Goal: Task Accomplishment & Management: Complete application form

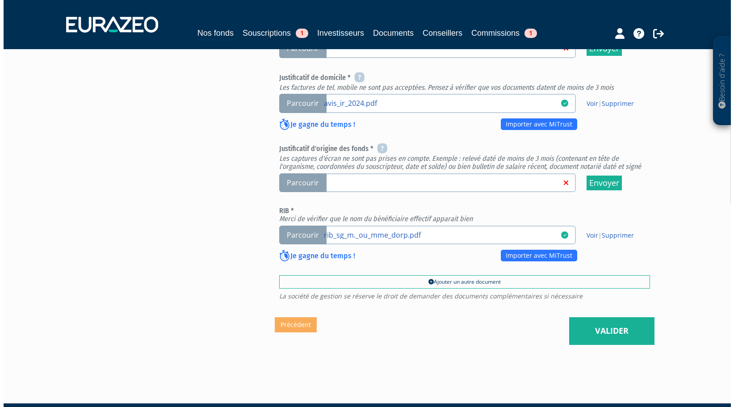
scroll to position [343, 0]
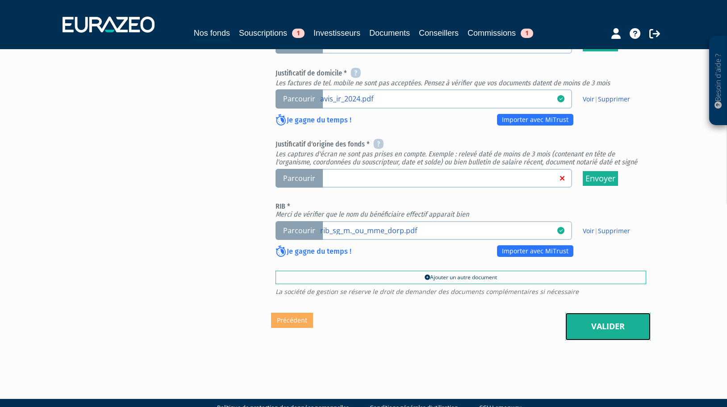
click at [605, 313] on link "Valider" at bounding box center [607, 327] width 85 height 28
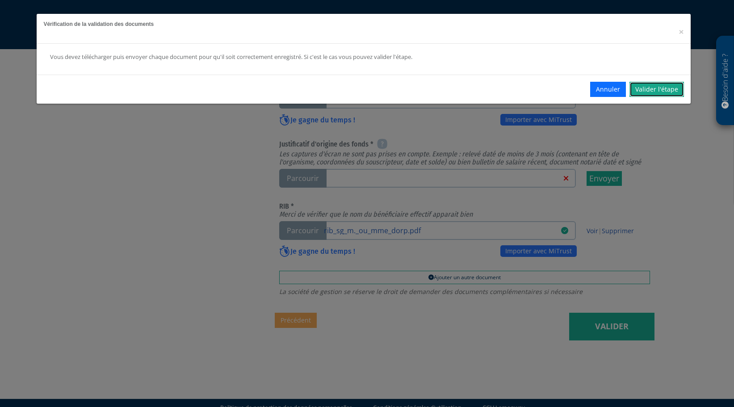
click at [647, 89] on link "Valider l'étape" at bounding box center [656, 89] width 54 height 15
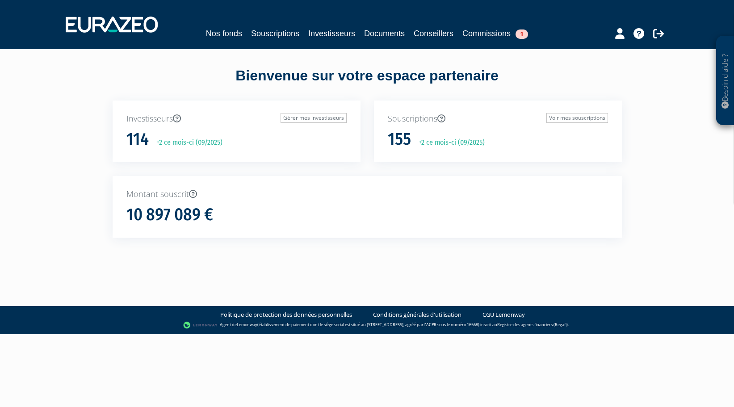
click at [427, 128] on div "Souscriptions Voir mes souscriptions 155 +2 ce mois-ci (09/2025)" at bounding box center [498, 131] width 248 height 62
click at [285, 33] on link "Souscriptions" at bounding box center [275, 33] width 48 height 13
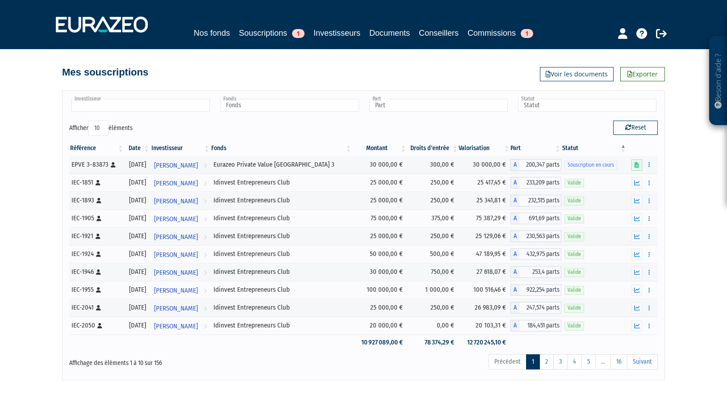
click at [111, 104] on input "text" at bounding box center [140, 105] width 138 height 13
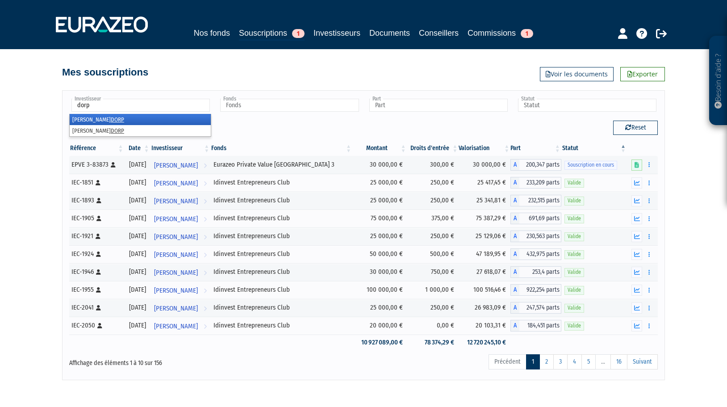
type input "dorp"
click at [103, 121] on li "[PERSON_NAME]" at bounding box center [140, 119] width 141 height 11
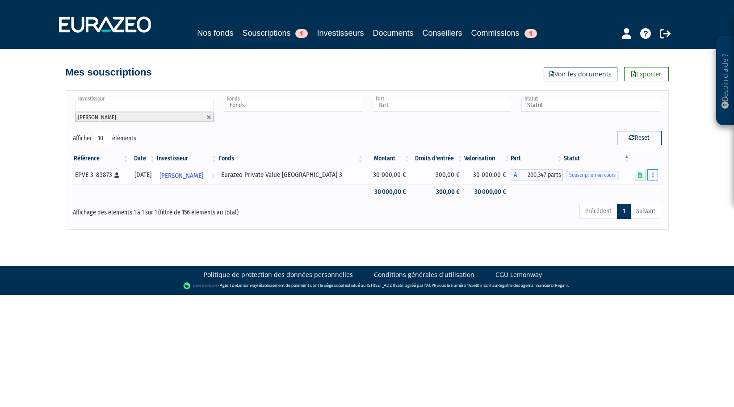
click at [650, 172] on button "button" at bounding box center [652, 174] width 11 height 11
click at [604, 177] on span "Souscription en cours" at bounding box center [592, 175] width 53 height 8
click at [654, 177] on button "button" at bounding box center [652, 174] width 11 height 11
click at [589, 176] on span "Souscription en cours" at bounding box center [592, 175] width 53 height 8
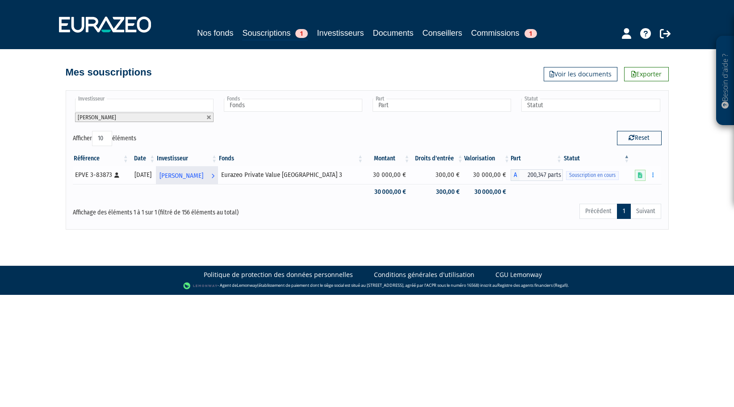
click at [203, 178] on span "[PERSON_NAME]" at bounding box center [181, 175] width 44 height 17
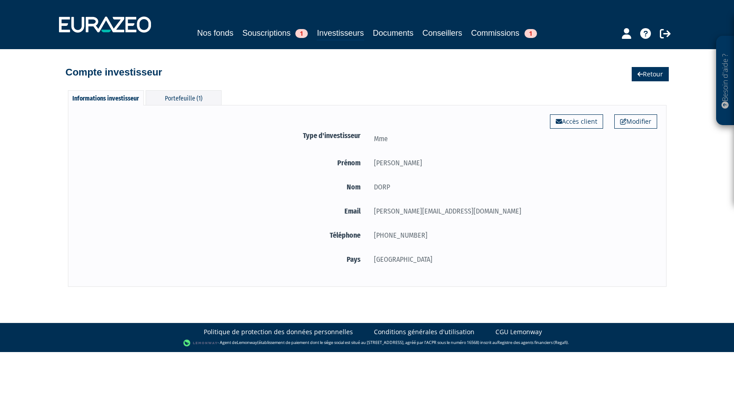
click at [637, 74] on icon at bounding box center [639, 74] width 5 height 6
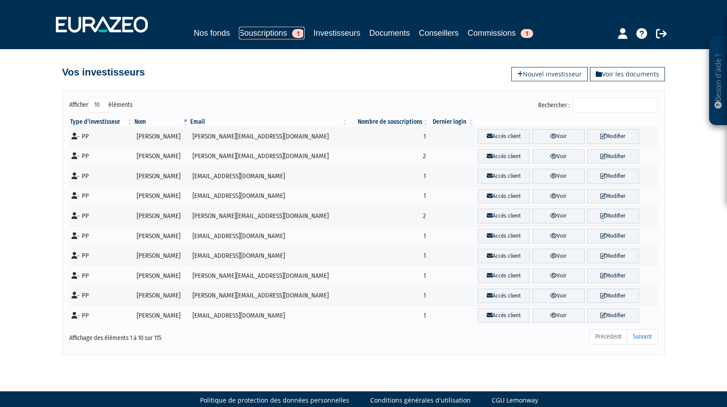
click at [267, 33] on link "Souscriptions 1" at bounding box center [272, 33] width 66 height 13
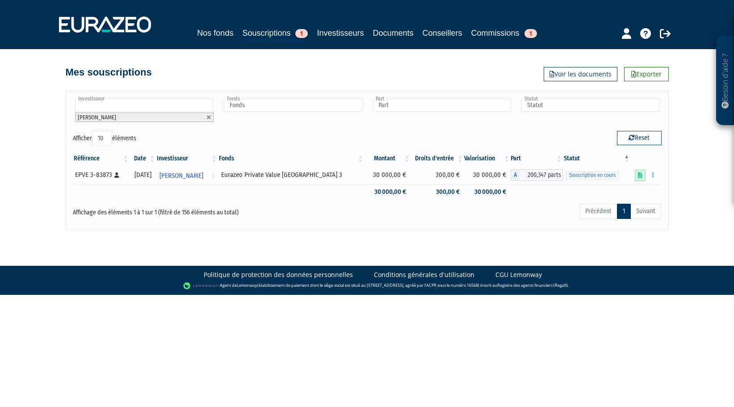
click at [640, 175] on icon at bounding box center [640, 175] width 4 height 6
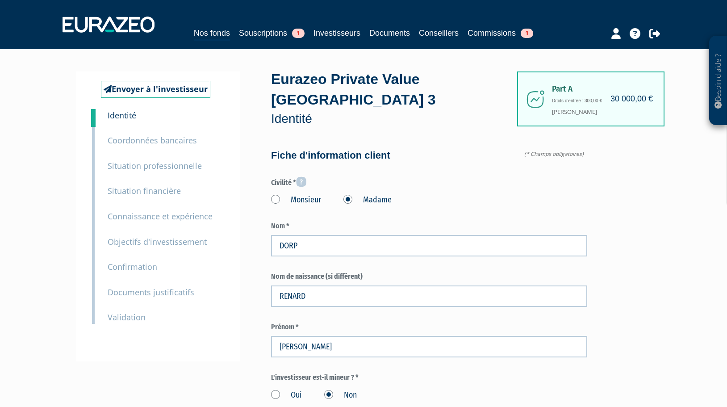
type input "6 62 63 90 83"
click at [138, 139] on small "Coordonnées bancaires" at bounding box center [152, 140] width 89 height 11
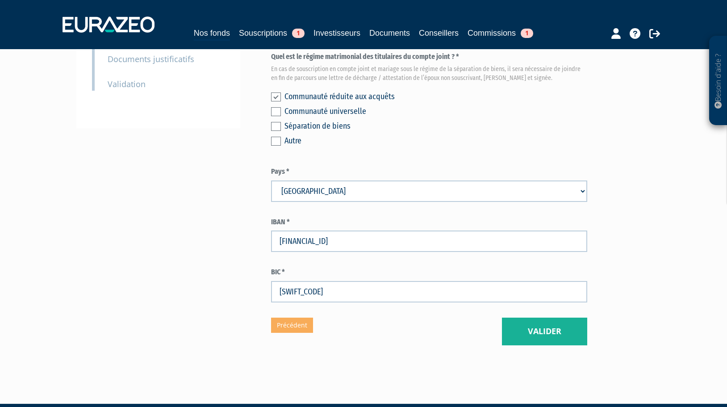
scroll to position [238, 0]
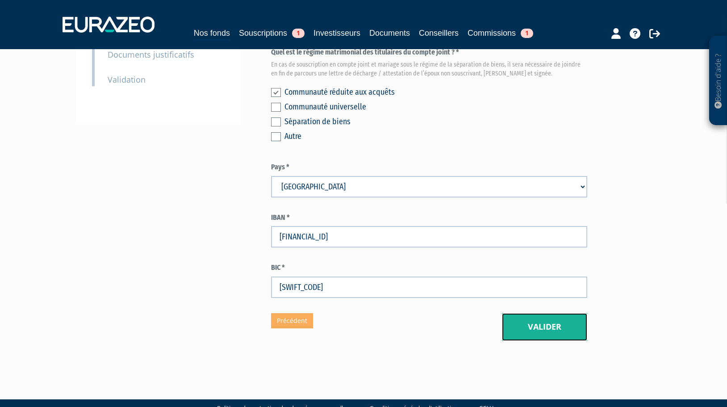
click at [541, 313] on button "Valider" at bounding box center [544, 327] width 85 height 28
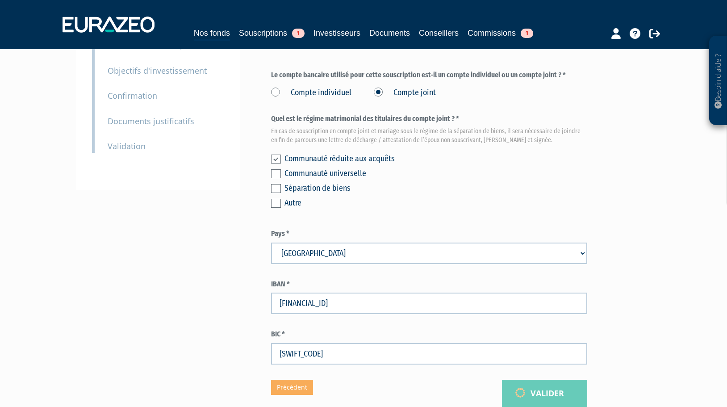
scroll to position [14, 0]
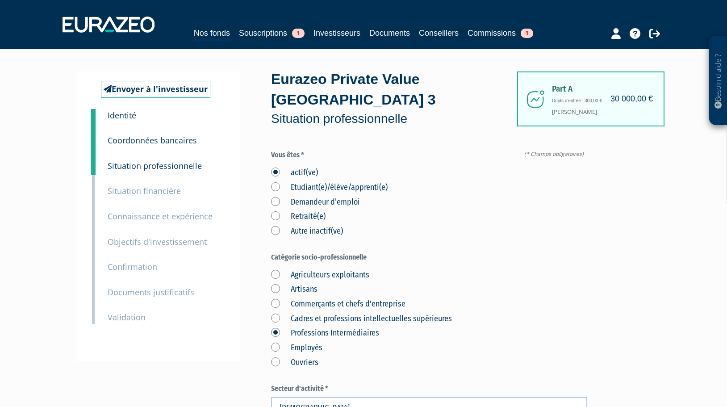
click at [139, 163] on small "Situation professionnelle" at bounding box center [155, 165] width 94 height 11
click at [151, 193] on small "Situation financière" at bounding box center [144, 190] width 73 height 11
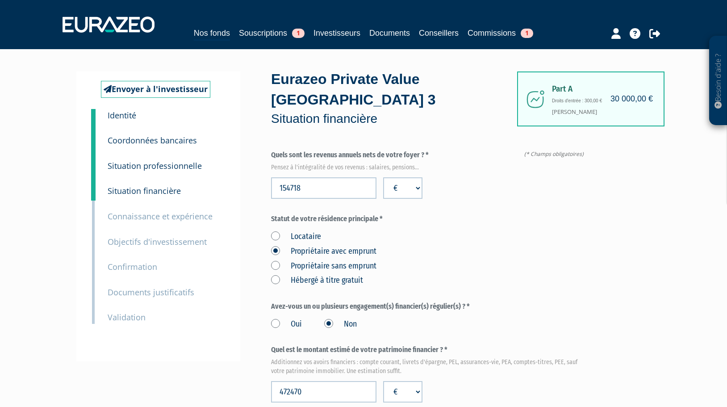
click at [160, 220] on small "Connaissance et expérience" at bounding box center [160, 216] width 105 height 11
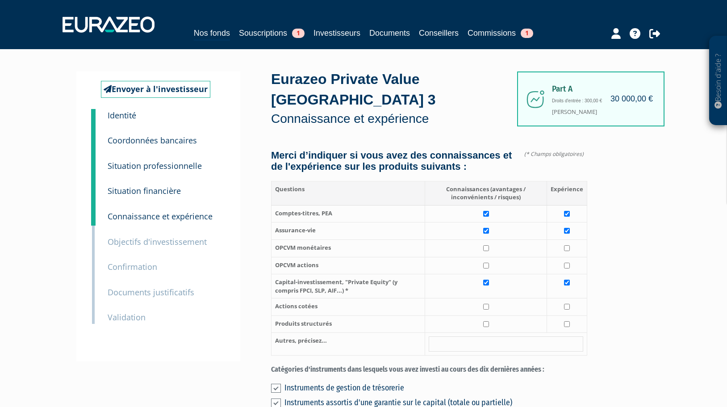
drag, startPoint x: 0, startPoint y: 0, endPoint x: 150, endPoint y: 245, distance: 286.9
click at [150, 245] on small "Objectifs d'investissement" at bounding box center [157, 241] width 99 height 11
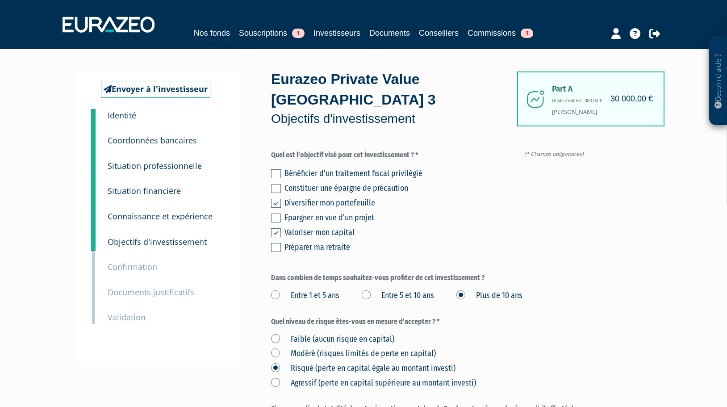
click at [138, 270] on small "Confirmation" at bounding box center [133, 266] width 50 height 11
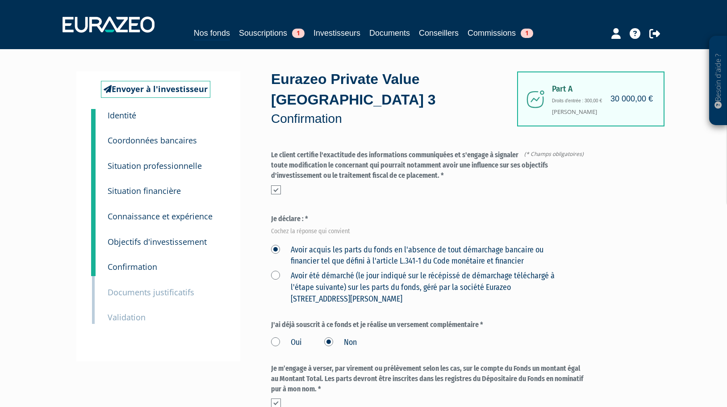
click at [175, 293] on small "Documents justificatifs" at bounding box center [151, 292] width 87 height 11
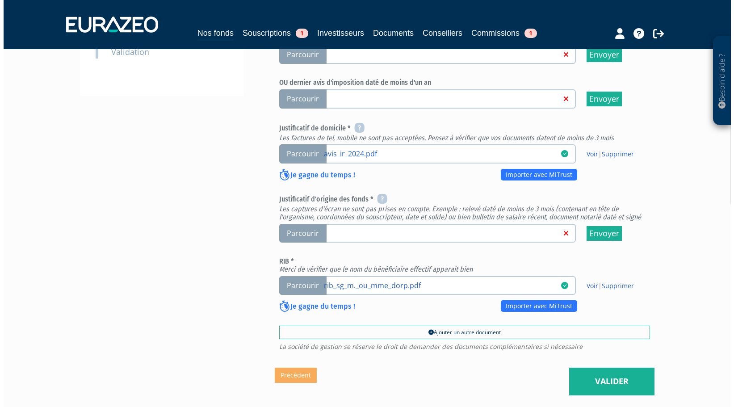
scroll to position [343, 0]
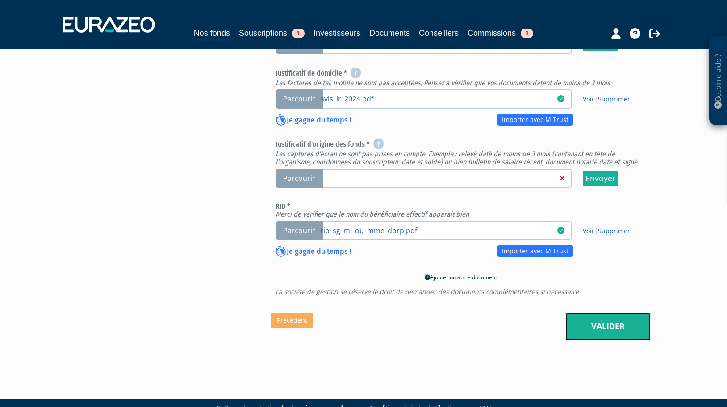
click at [576, 313] on link "Valider" at bounding box center [607, 327] width 85 height 28
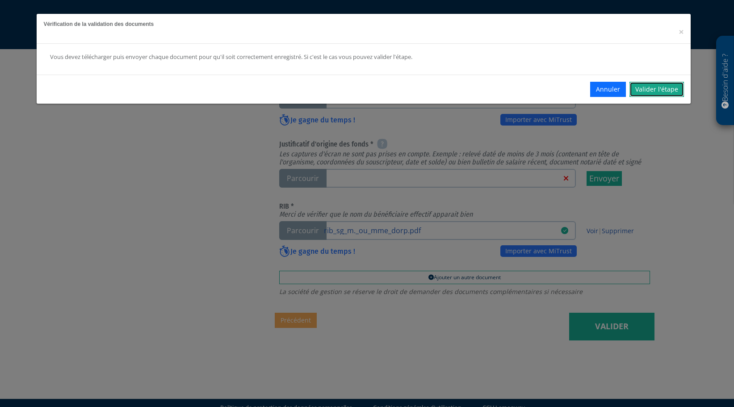
click at [645, 91] on link "Valider l'étape" at bounding box center [656, 89] width 54 height 15
